Goal: Transaction & Acquisition: Purchase product/service

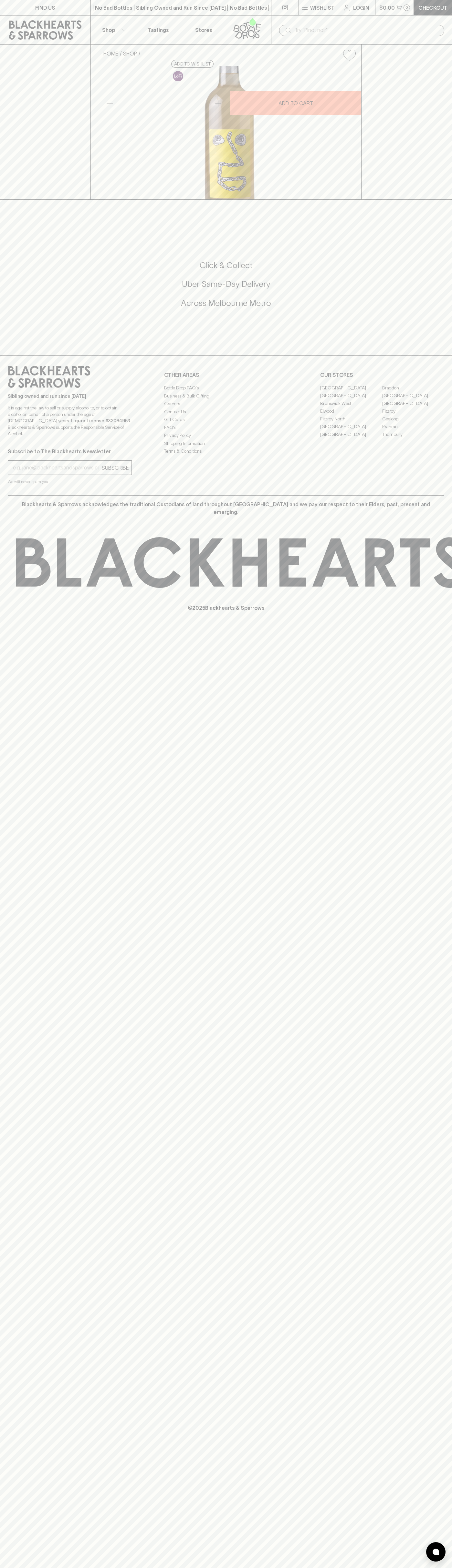
click at [364, 24] on div "​" at bounding box center [361, 30] width 165 height 12
click at [449, 495] on div "Sibling owned and run since [DATE] It is against the law to sell or supply alco…" at bounding box center [226, 425] width 452 height 140
click at [115, 1567] on html "FIND US | No Bad Bottles | Sibling Owned and Run Since [DATE] | No Bad Bottles …" at bounding box center [226, 784] width 452 height 1568
click at [29, 1081] on div "FIND US | No Bad Bottles | Sibling Owned and Run Since 2006 | No Bad Bottles | …" at bounding box center [226, 784] width 452 height 1568
